Goal: Navigation & Orientation: Find specific page/section

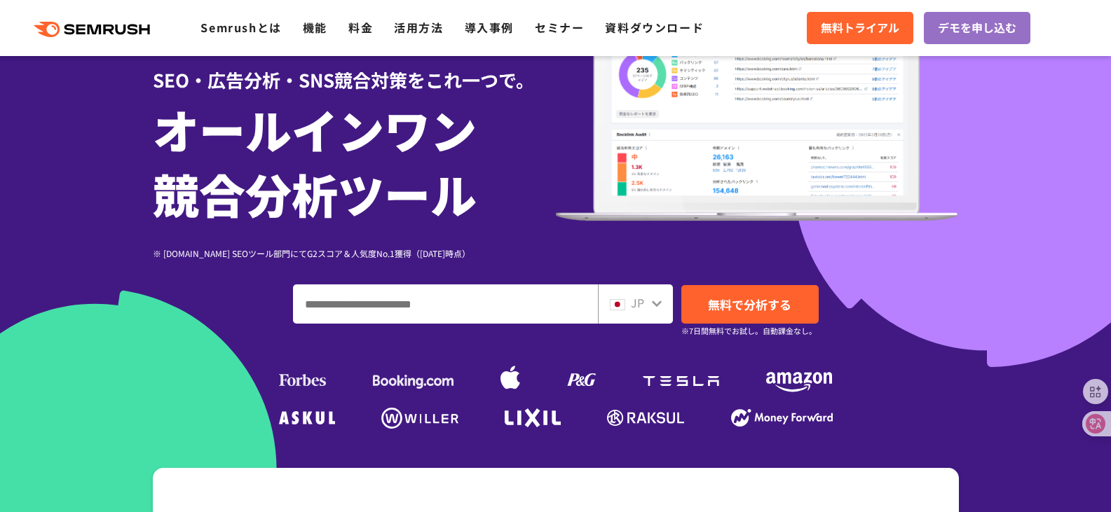
scroll to position [140, 0]
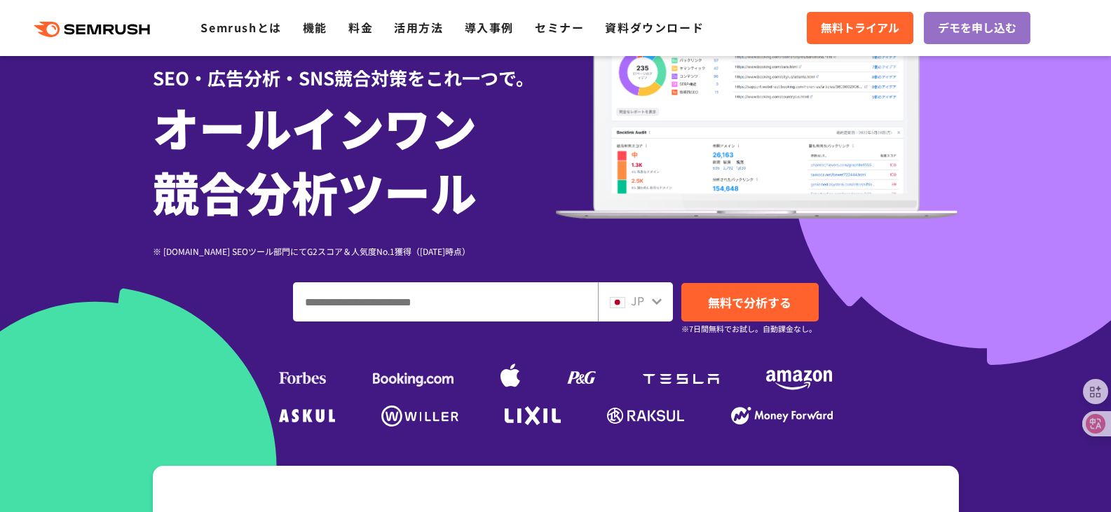
click at [651, 299] on icon at bounding box center [656, 301] width 11 height 11
click at [659, 297] on icon at bounding box center [656, 301] width 11 height 11
click at [654, 301] on icon at bounding box center [657, 301] width 10 height 6
click at [635, 301] on span "JP" at bounding box center [637, 300] width 13 height 17
click at [649, 296] on div "JP" at bounding box center [632, 301] width 45 height 18
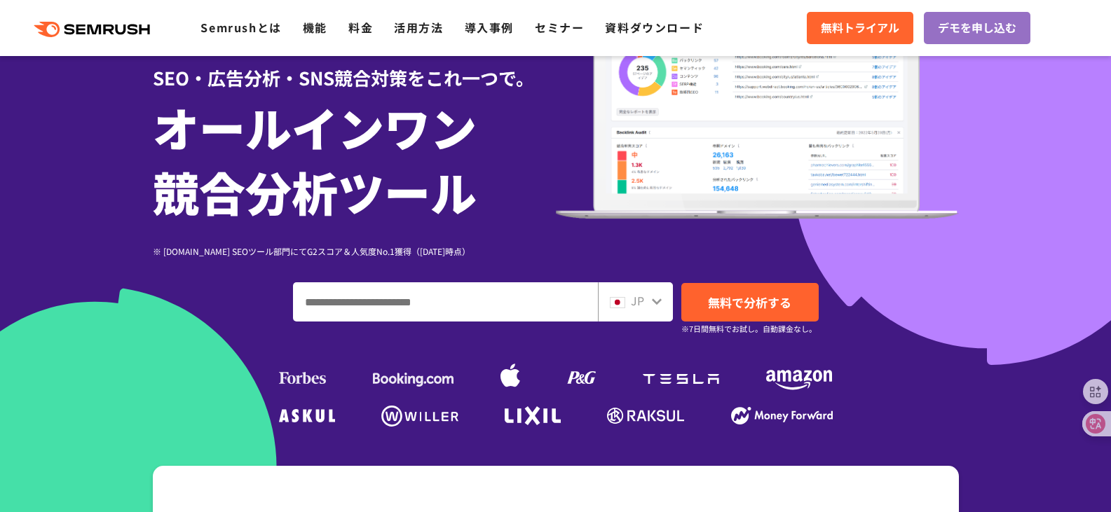
click at [652, 299] on icon at bounding box center [656, 301] width 11 height 11
click at [542, 297] on input "ドメイン、キーワードまたはURLを入力してください" at bounding box center [445, 302] width 303 height 38
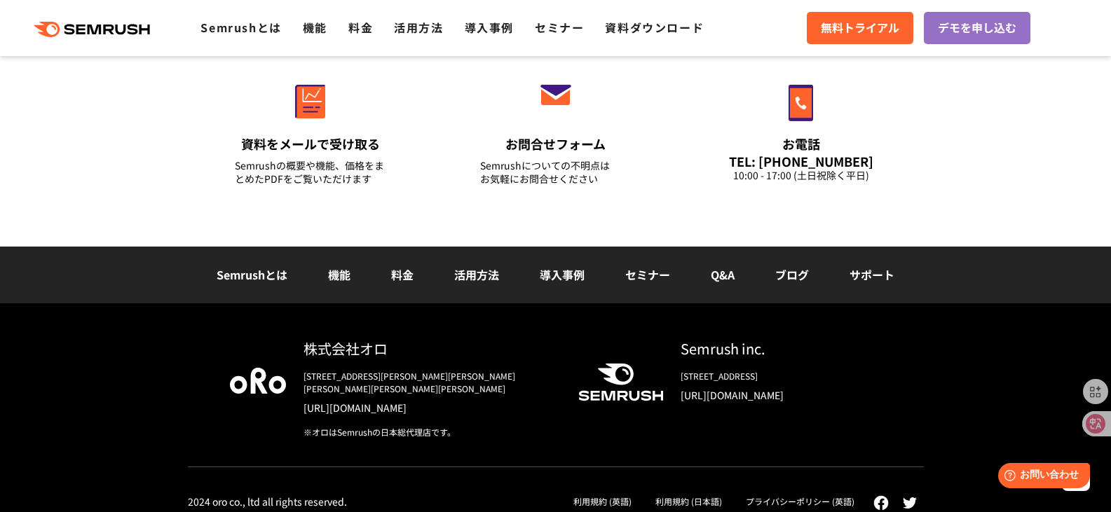
scroll to position [0, 0]
click at [802, 495] on link "プライバシーポリシー (英語)" at bounding box center [800, 501] width 109 height 12
click at [121, 178] on div "その他お問い合わせ 資料をメールで受け取る Semrushの概要や機能、価格をまとめたPDFをご覧いただけます お問合せフォーム Semrushについての不明…" at bounding box center [555, 101] width 1111 height 289
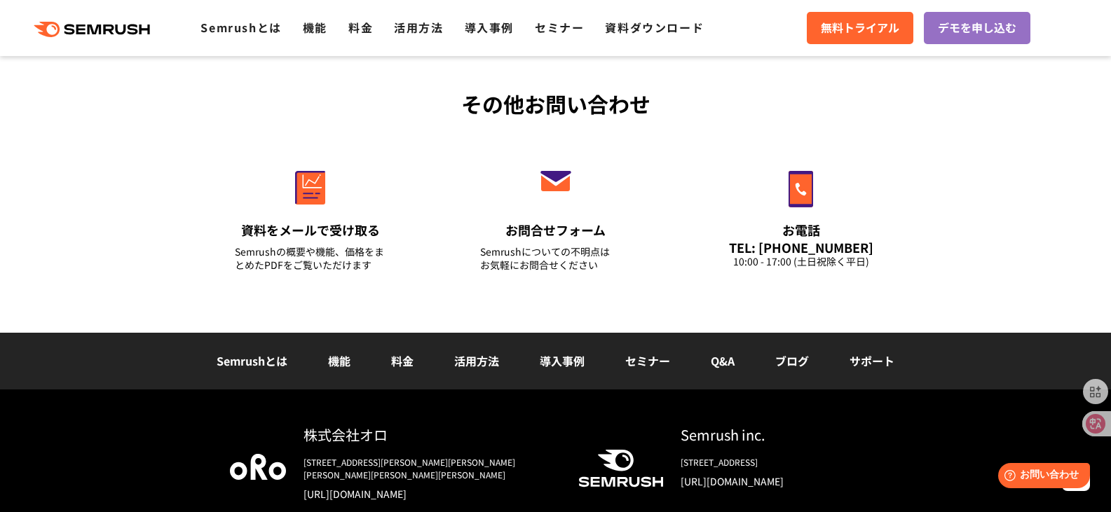
scroll to position [4679, 0]
